Goal: Task Accomplishment & Management: Use online tool/utility

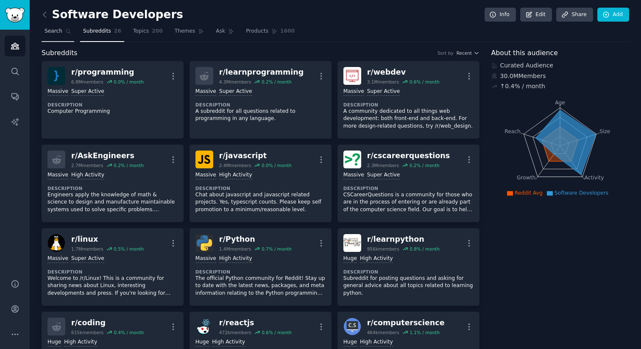
click at [63, 29] on link "Search" at bounding box center [58, 33] width 33 height 17
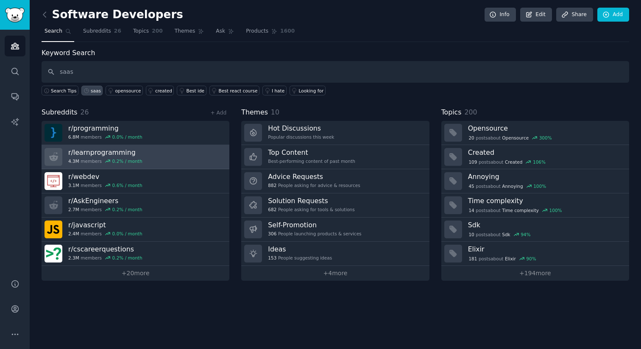
type input "saas"
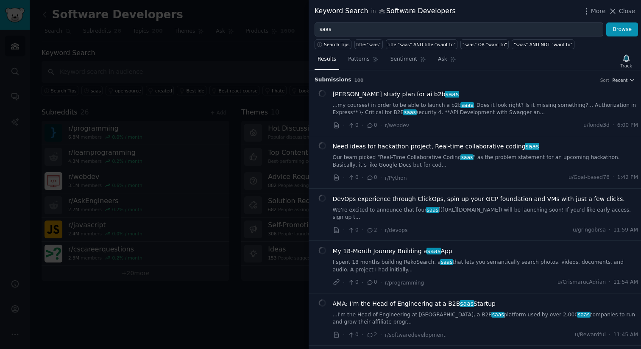
click at [275, 50] on div at bounding box center [320, 174] width 641 height 349
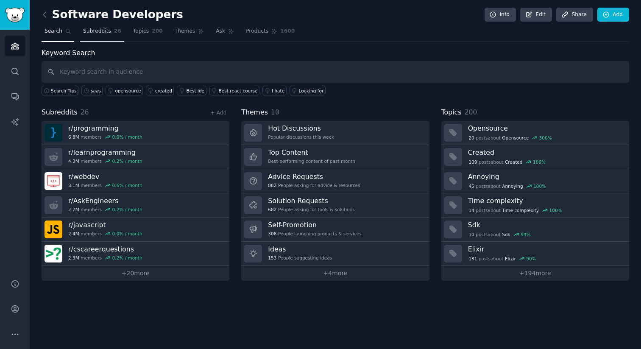
click at [92, 29] on span "Subreddits" at bounding box center [97, 32] width 28 height 8
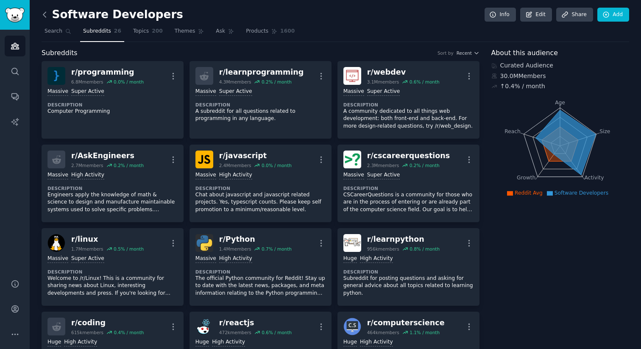
click at [42, 15] on icon at bounding box center [44, 14] width 9 height 9
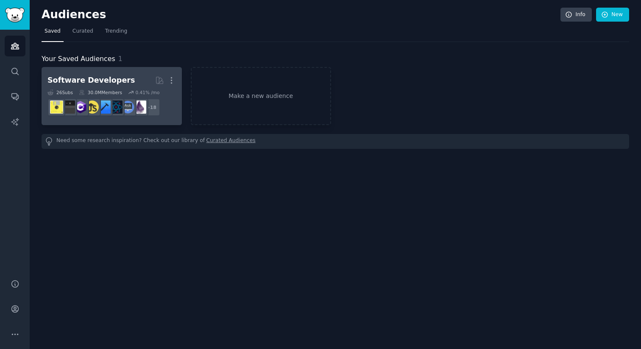
click at [141, 83] on h2 "Software Developers More" at bounding box center [111, 80] width 128 height 15
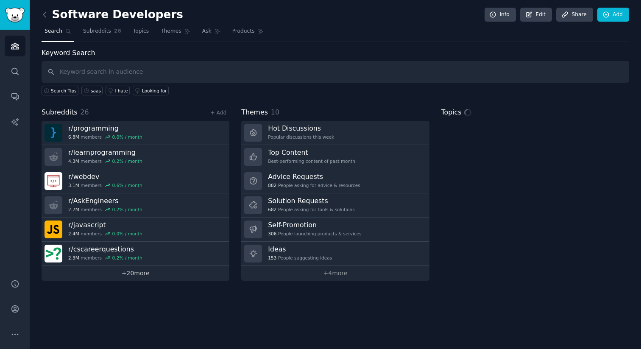
click at [130, 273] on link "+ 20 more" at bounding box center [136, 273] width 188 height 15
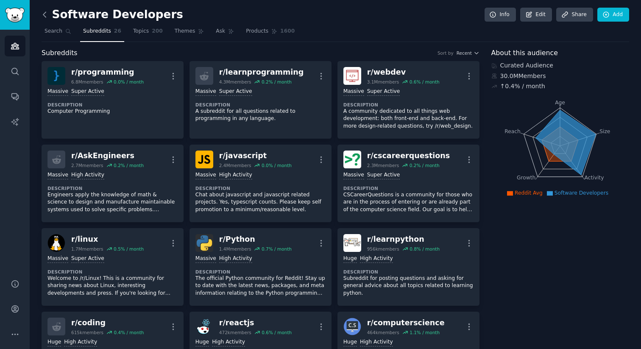
click at [42, 13] on icon at bounding box center [44, 14] width 9 height 9
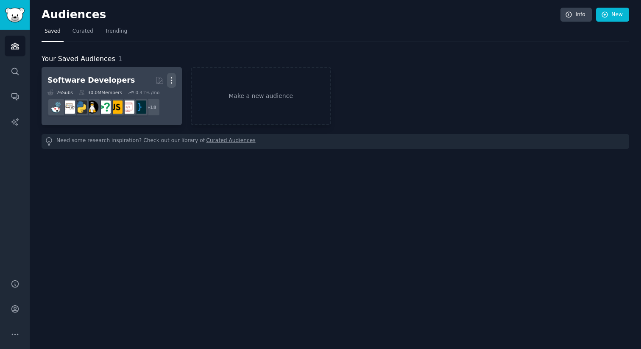
click at [170, 81] on icon "button" at bounding box center [171, 80] width 9 height 9
click at [153, 100] on p "Delete" at bounding box center [148, 98] width 19 height 9
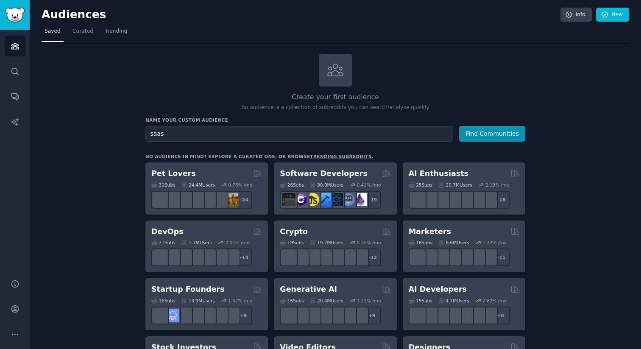
type input "saas"
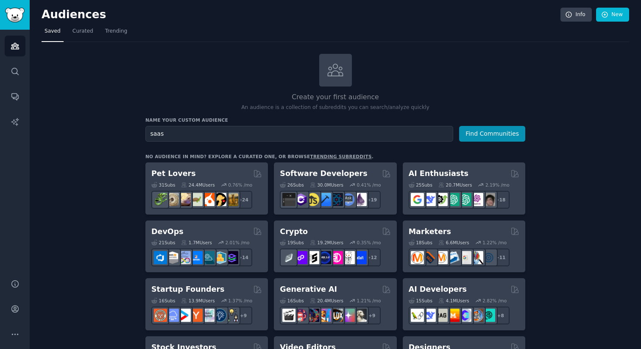
click at [459, 126] on button "Find Communities" at bounding box center [492, 134] width 66 height 16
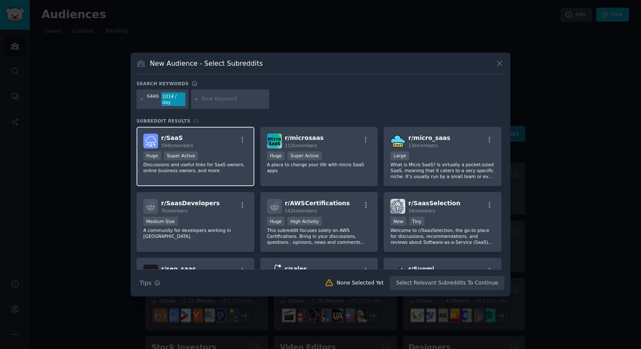
click at [211, 143] on div "r/ SaaS 394k members" at bounding box center [195, 140] width 104 height 15
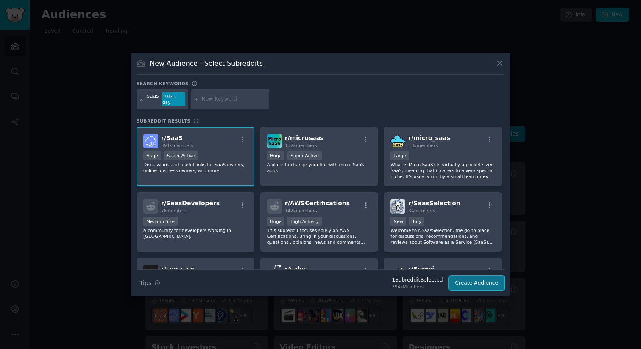
click at [466, 279] on button "Create Audience" at bounding box center [477, 283] width 56 height 14
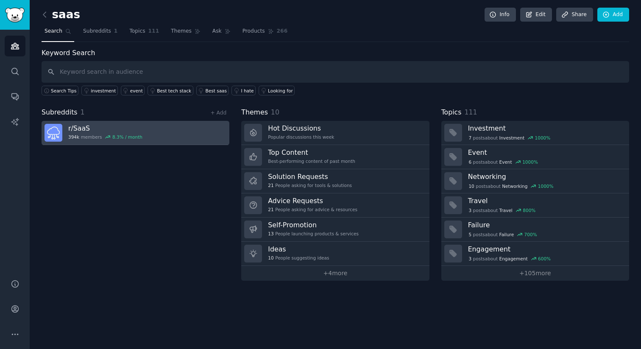
click at [92, 131] on h3 "r/ SaaS" at bounding box center [105, 128] width 74 height 9
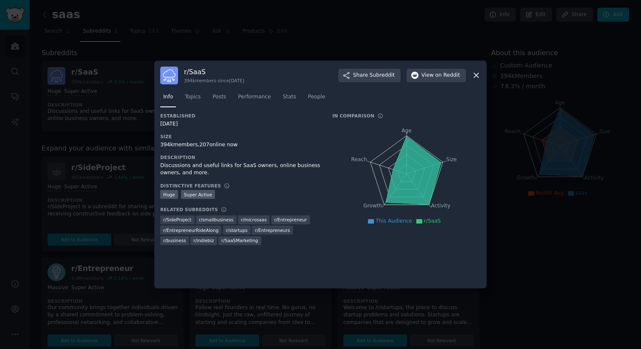
click at [92, 131] on div at bounding box center [320, 174] width 641 height 349
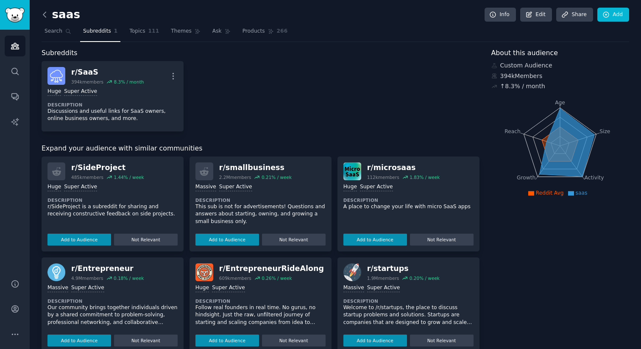
click at [42, 13] on icon at bounding box center [44, 14] width 9 height 9
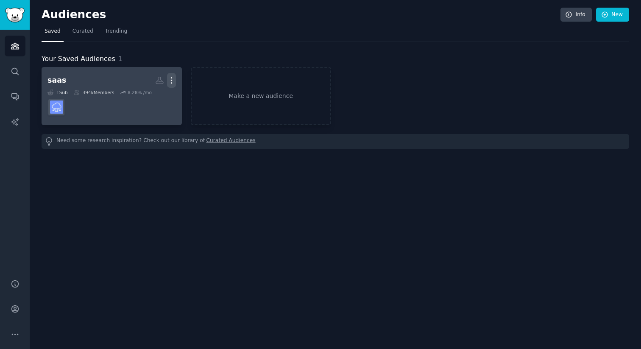
click at [173, 79] on icon "button" at bounding box center [171, 80] width 9 height 9
click at [153, 100] on p "Delete" at bounding box center [148, 98] width 19 height 9
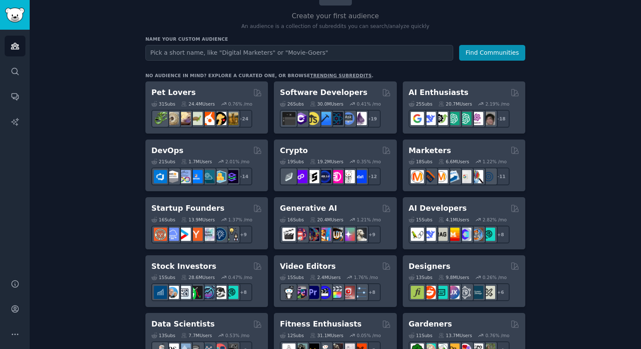
scroll to position [143, 0]
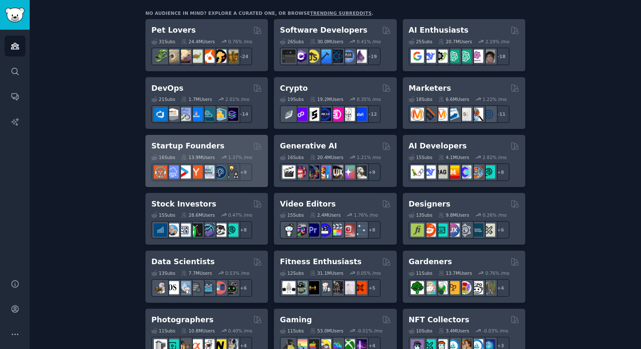
click at [186, 147] on h2 "Startup Founders" at bounding box center [187, 146] width 73 height 11
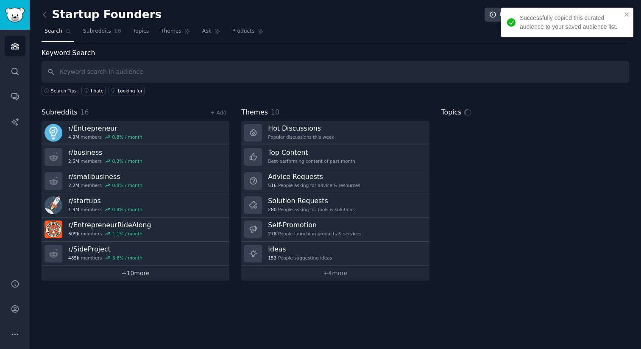
click at [125, 274] on link "+ 10 more" at bounding box center [136, 273] width 188 height 15
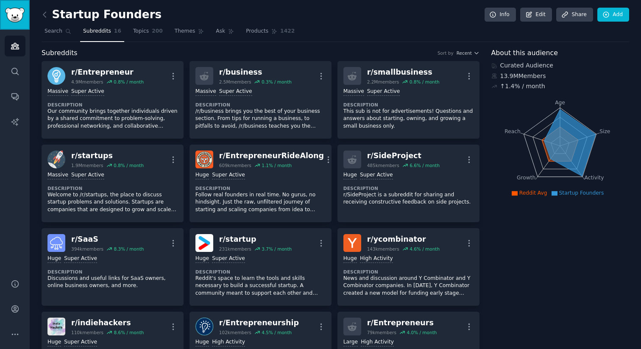
click at [12, 11] on img "Sidebar" at bounding box center [14, 15] width 19 height 15
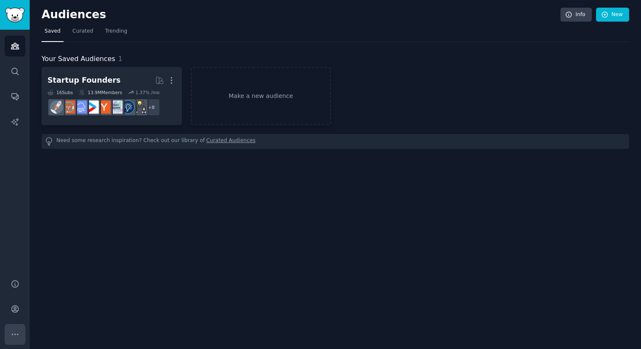
click at [14, 334] on icon "Sidebar" at bounding box center [15, 334] width 6 height 1
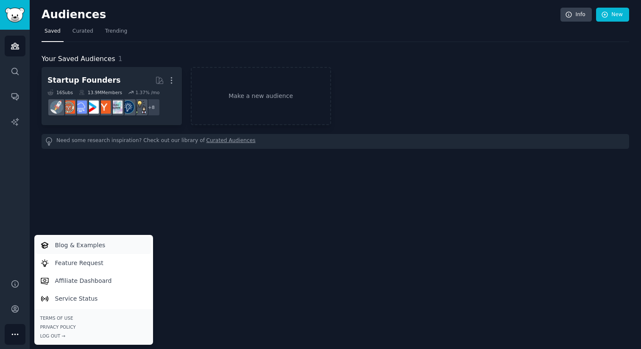
click at [58, 243] on p "Blog & Examples" at bounding box center [80, 245] width 50 height 9
